Goal: Task Accomplishment & Management: Complete application form

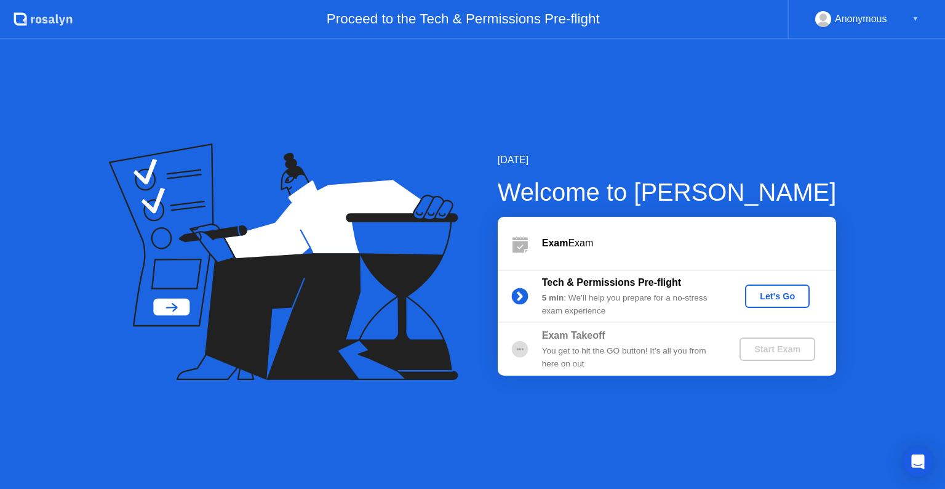
click at [794, 292] on div "Let's Go" at bounding box center [777, 296] width 55 height 10
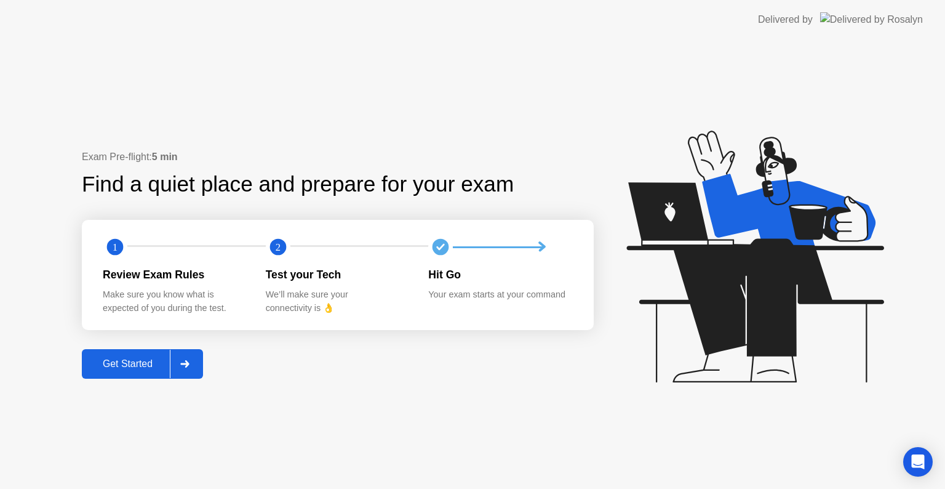
click at [118, 360] on div "Get Started" at bounding box center [128, 363] width 84 height 11
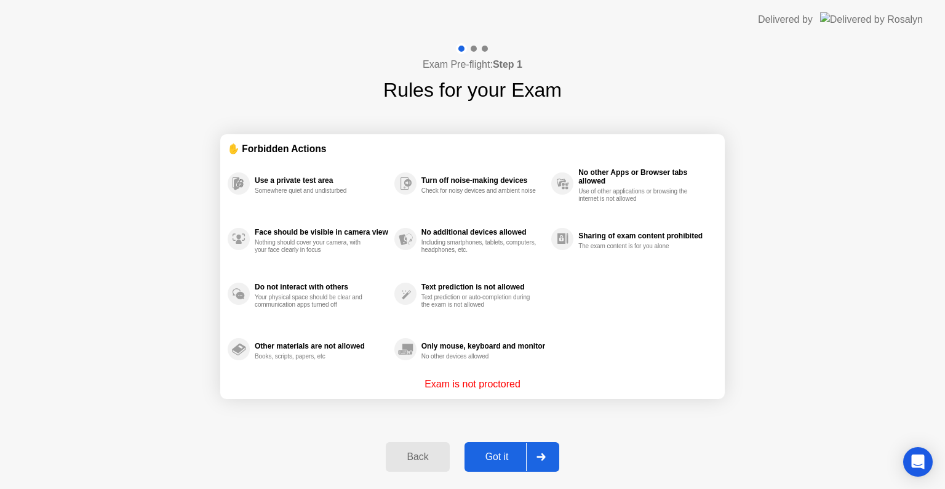
click at [505, 464] on button "Got it" at bounding box center [512, 457] width 95 height 30
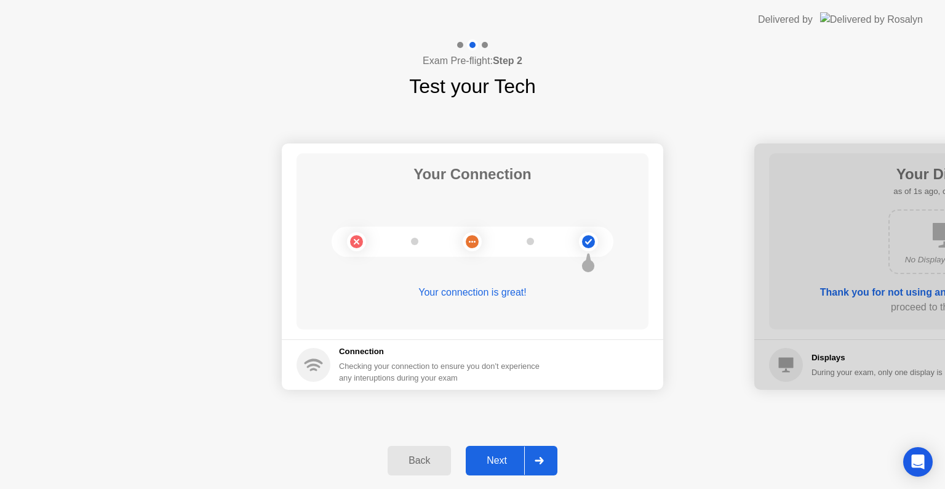
click at [505, 464] on div "Next" at bounding box center [497, 460] width 55 height 11
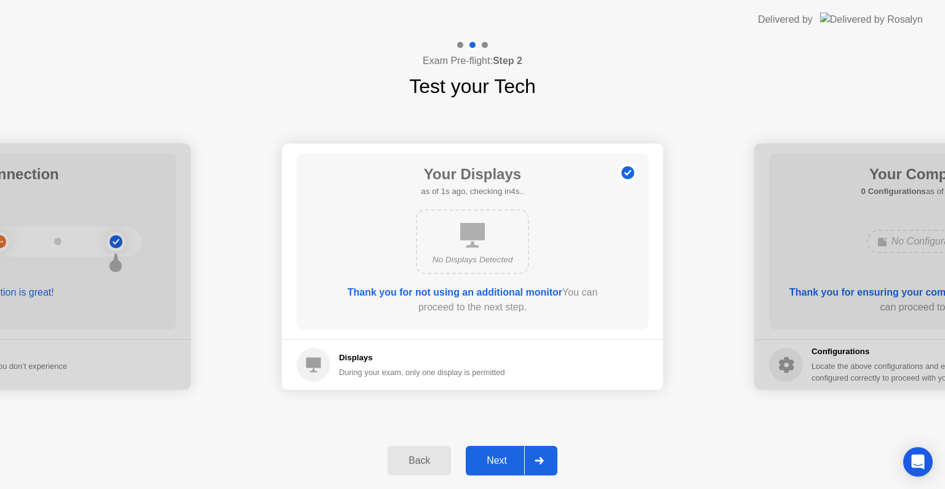
click at [505, 464] on div "Next" at bounding box center [497, 460] width 55 height 11
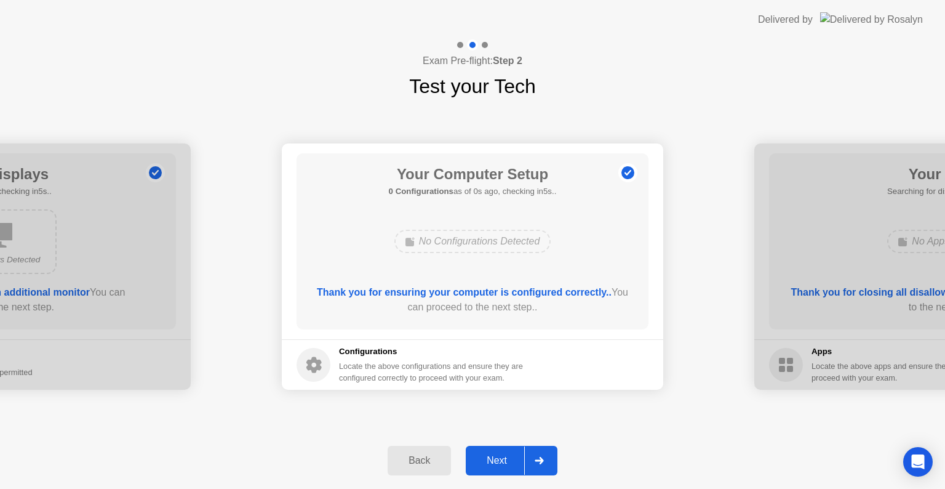
click at [505, 464] on div "Next" at bounding box center [497, 460] width 55 height 11
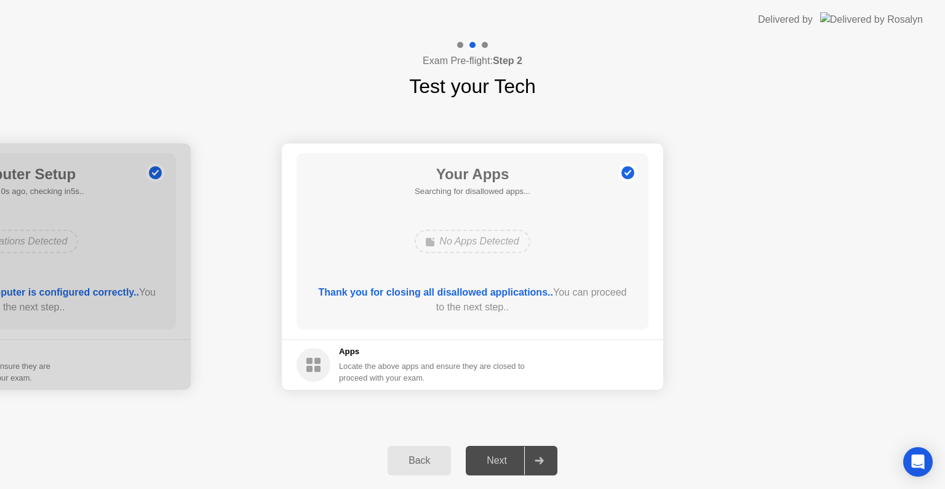
click at [505, 464] on div "Next" at bounding box center [497, 460] width 55 height 11
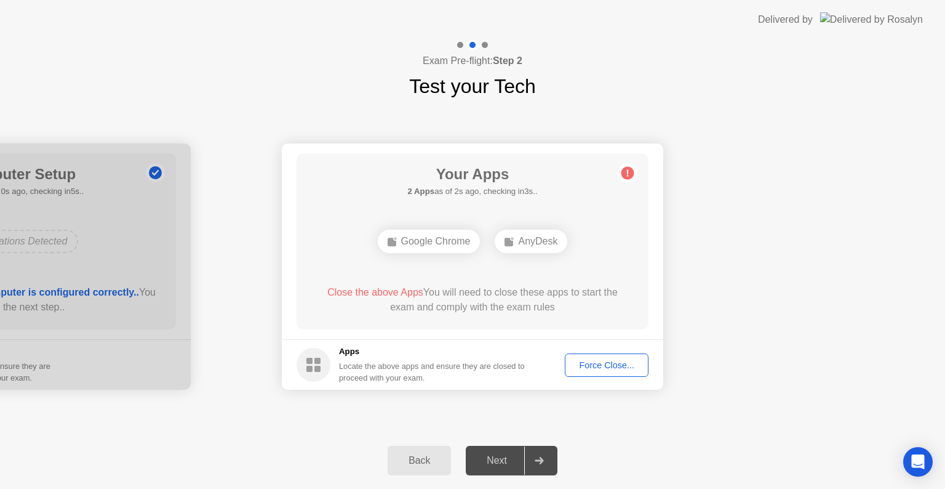
click at [599, 372] on button "Force Close..." at bounding box center [607, 364] width 84 height 23
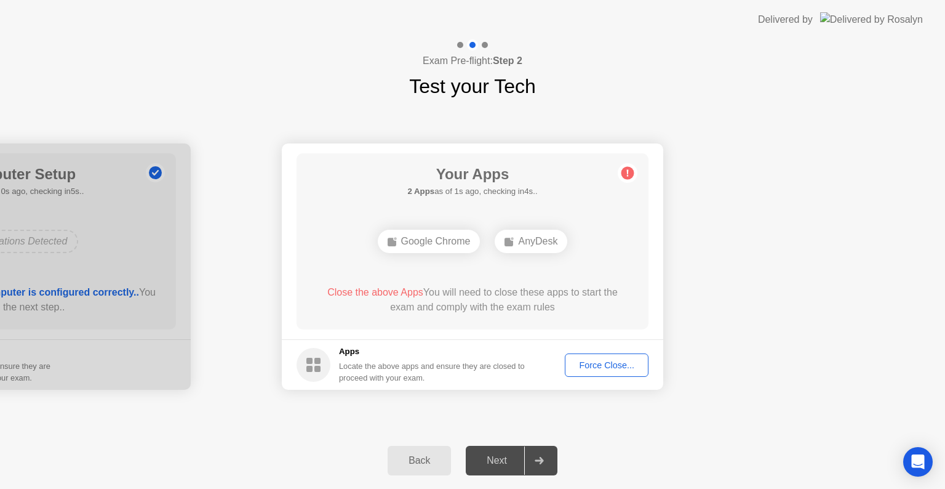
click at [601, 367] on div "Force Close..." at bounding box center [606, 365] width 75 height 10
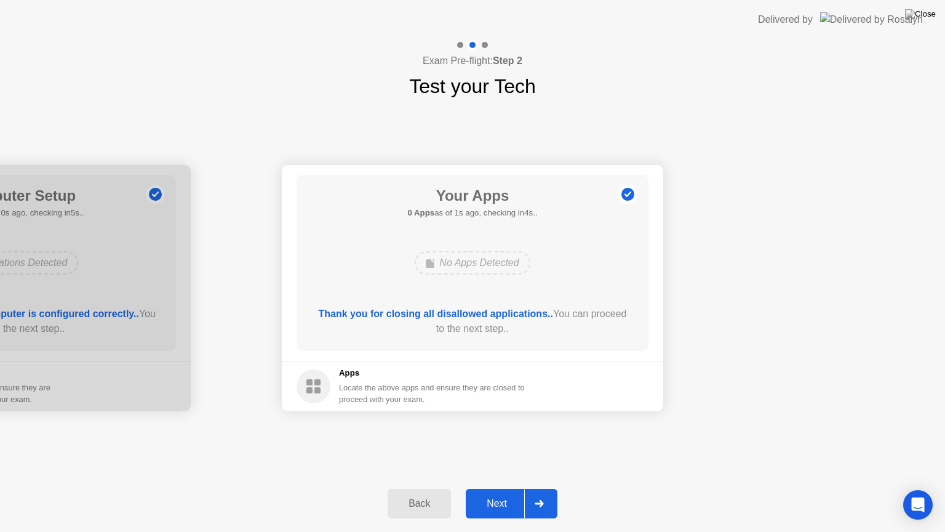
click at [510, 488] on div "Next" at bounding box center [497, 503] width 55 height 11
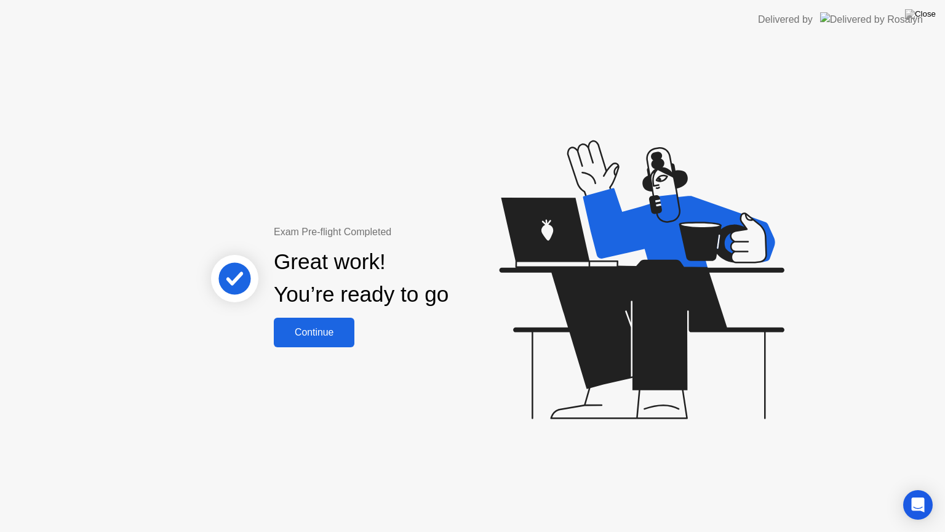
click at [302, 340] on button "Continue" at bounding box center [314, 333] width 81 height 30
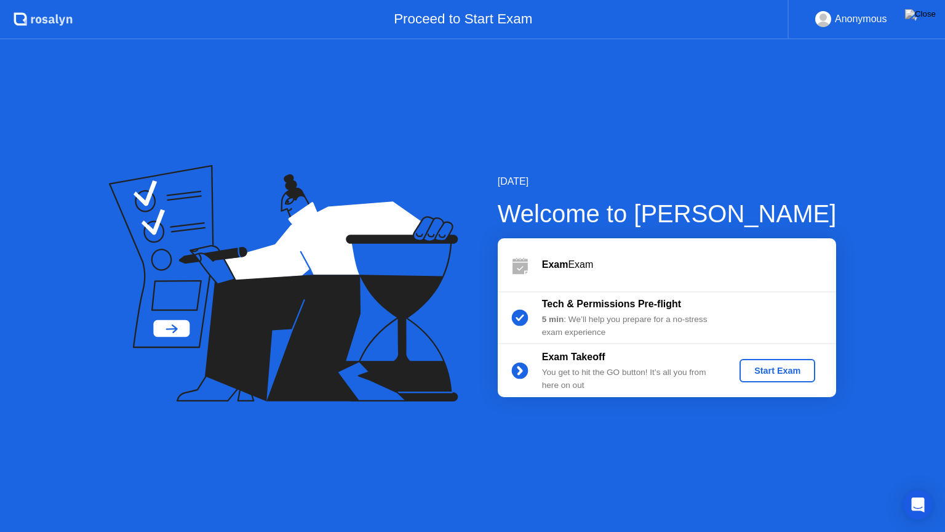
click at [596, 374] on div "You get to hit the GO button! It’s all you from here on out" at bounding box center [630, 378] width 177 height 25
click at [785, 371] on div "Start Exam" at bounding box center [778, 371] width 66 height 10
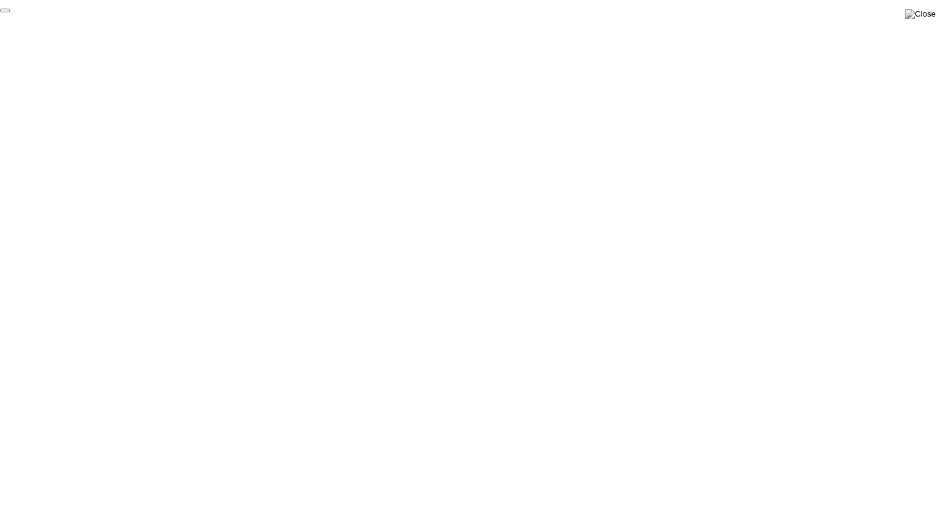
click div "End Proctoring Session"
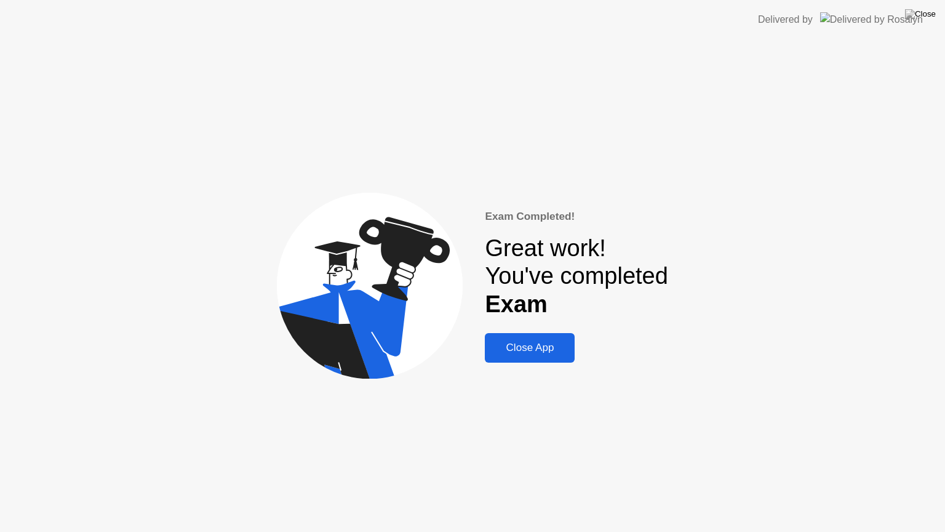
click at [529, 342] on div "Close App" at bounding box center [530, 348] width 82 height 12
